Goal: Information Seeking & Learning: Learn about a topic

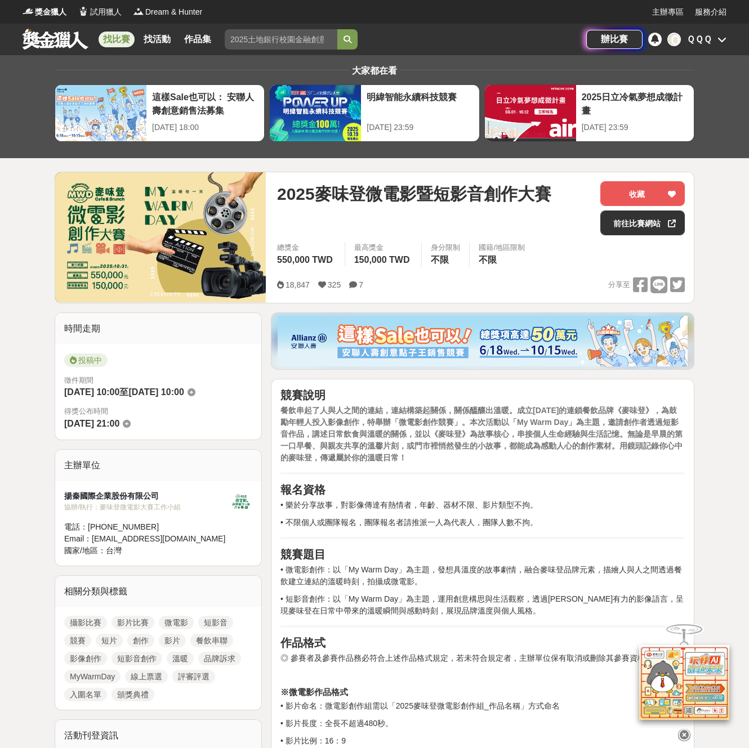
click at [107, 37] on link "找比賽" at bounding box center [116, 40] width 36 height 16
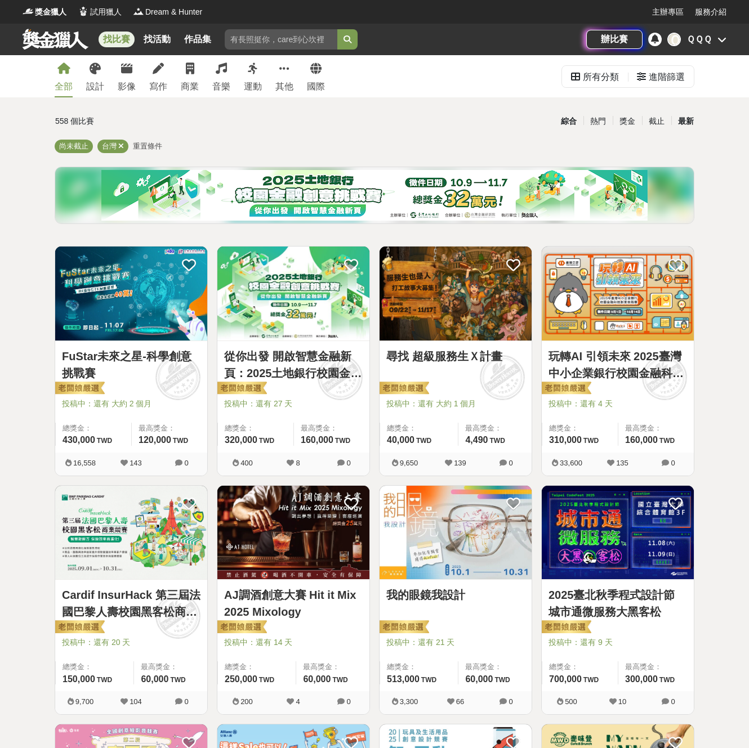
click at [679, 119] on div "最新" at bounding box center [685, 121] width 29 height 20
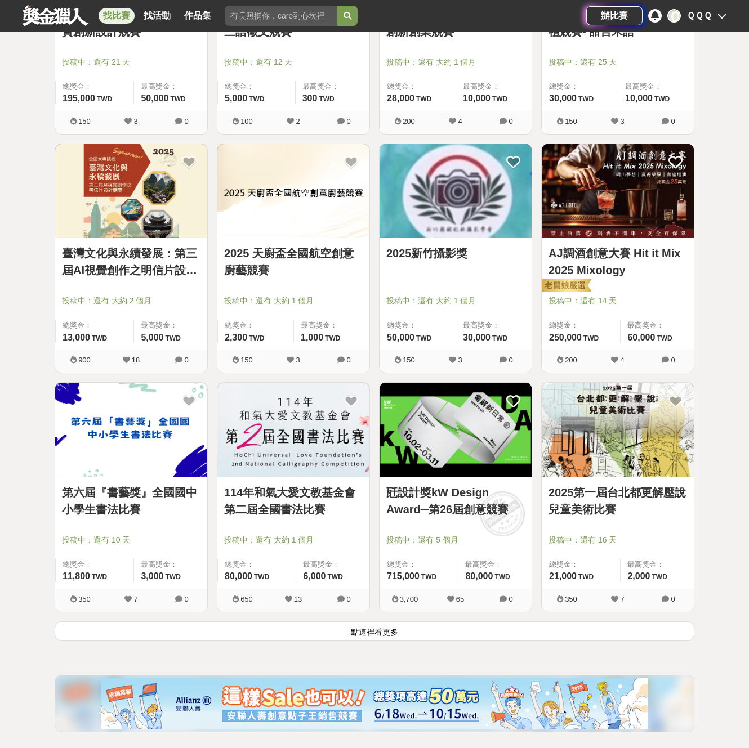
scroll to position [1069, 0]
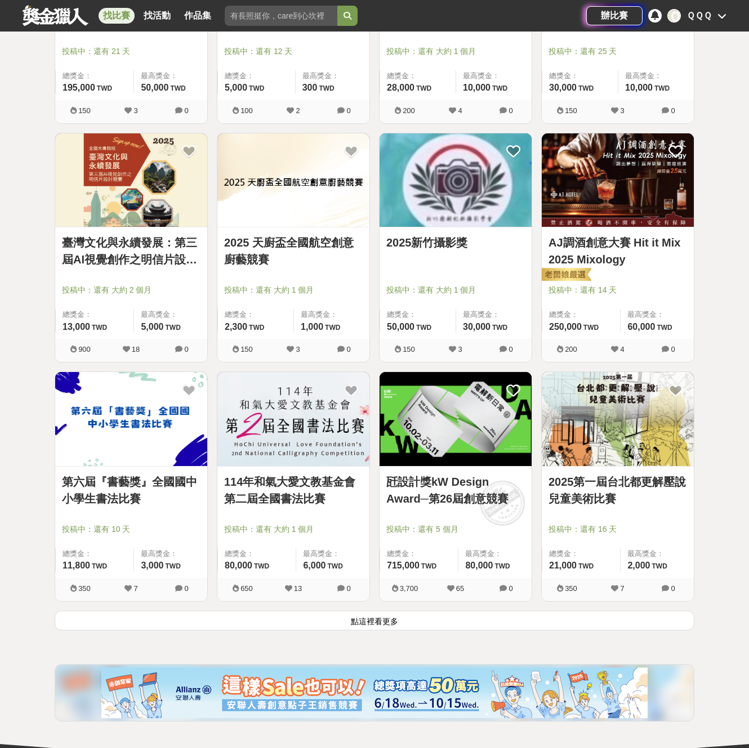
click at [504, 620] on button "點這裡看更多" at bounding box center [374, 621] width 639 height 20
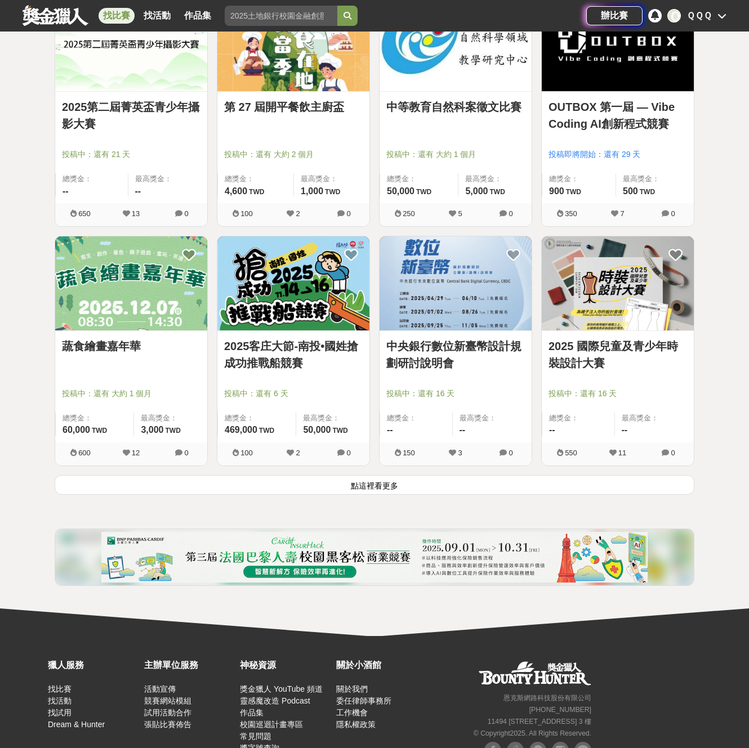
scroll to position [2680, 0]
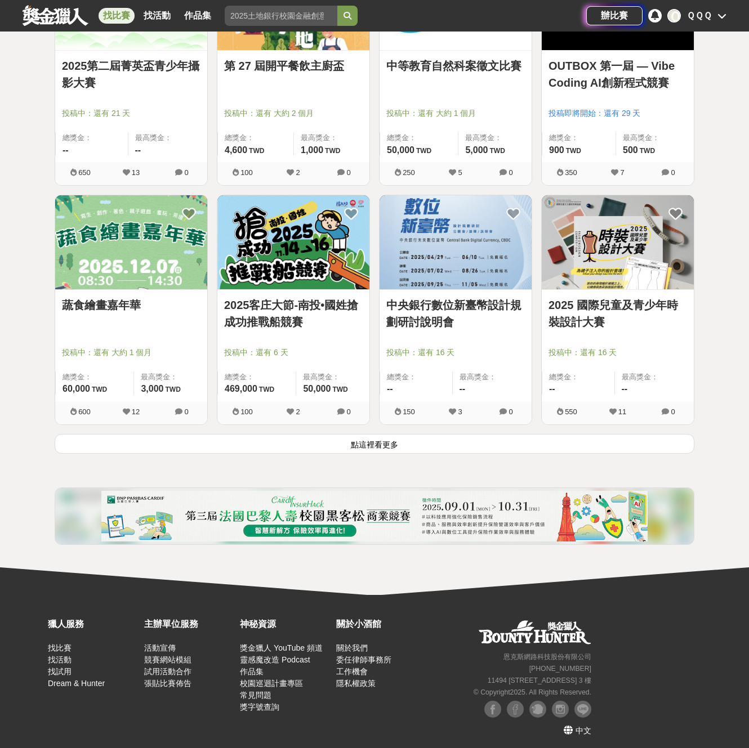
click at [471, 436] on button "點這裡看更多" at bounding box center [374, 444] width 639 height 20
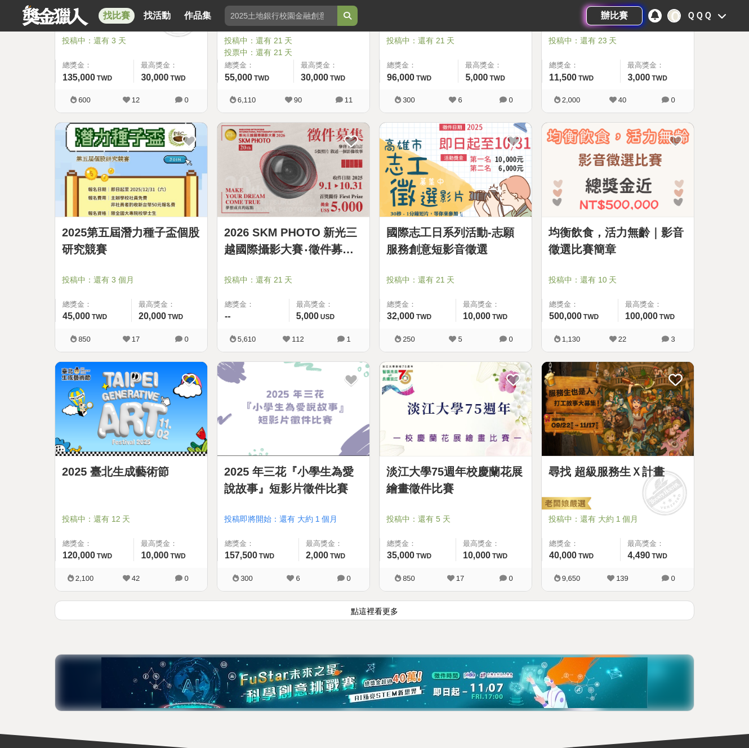
scroll to position [3974, 0]
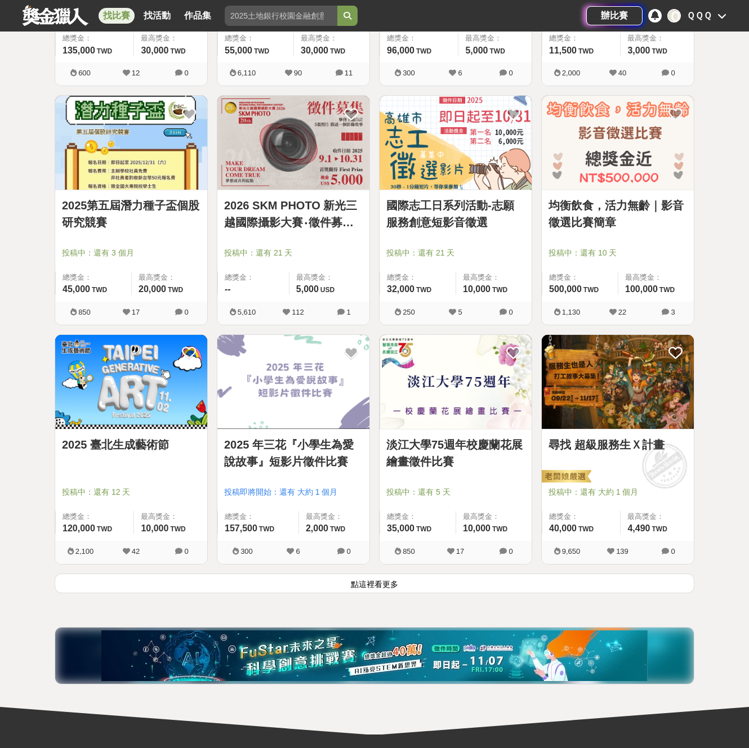
click at [404, 577] on button "點這裡看更多" at bounding box center [374, 583] width 639 height 20
